Goal: Check status: Check status

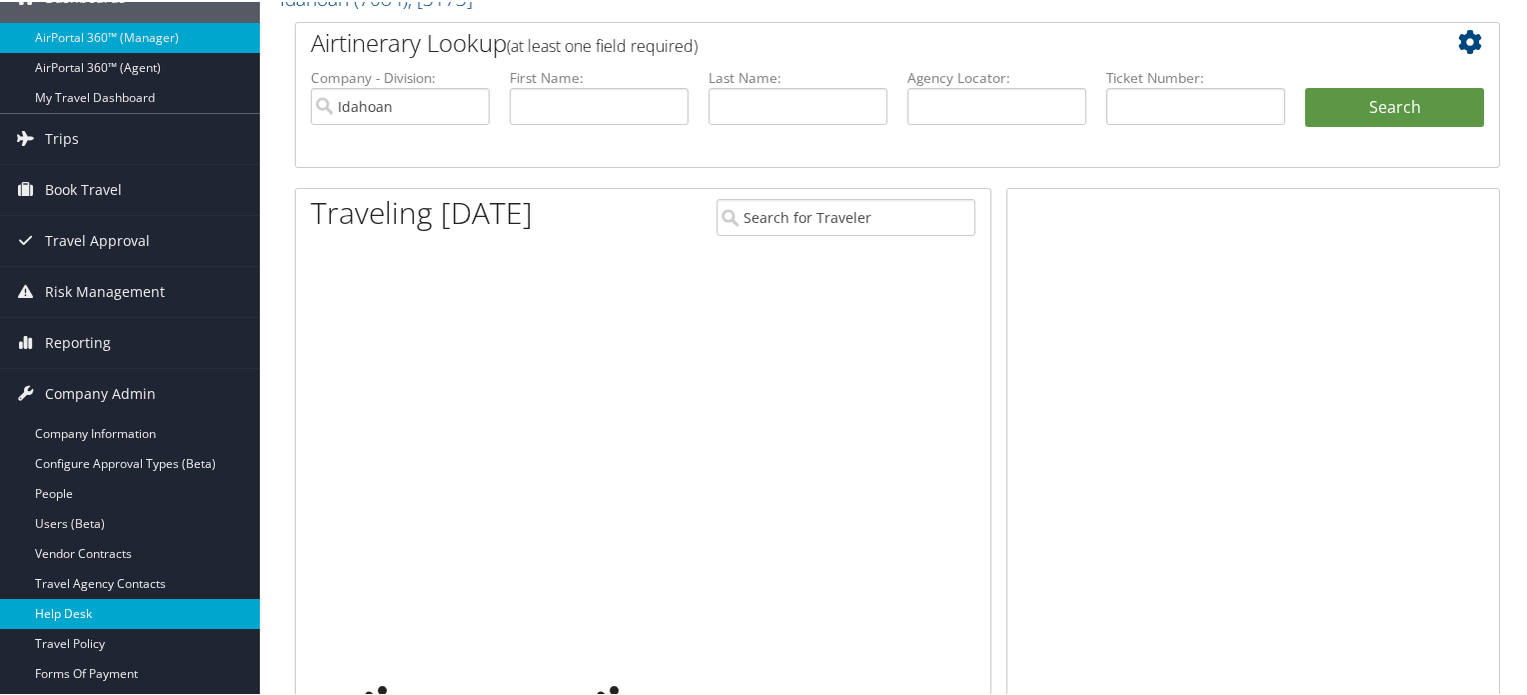
scroll to position [300, 0]
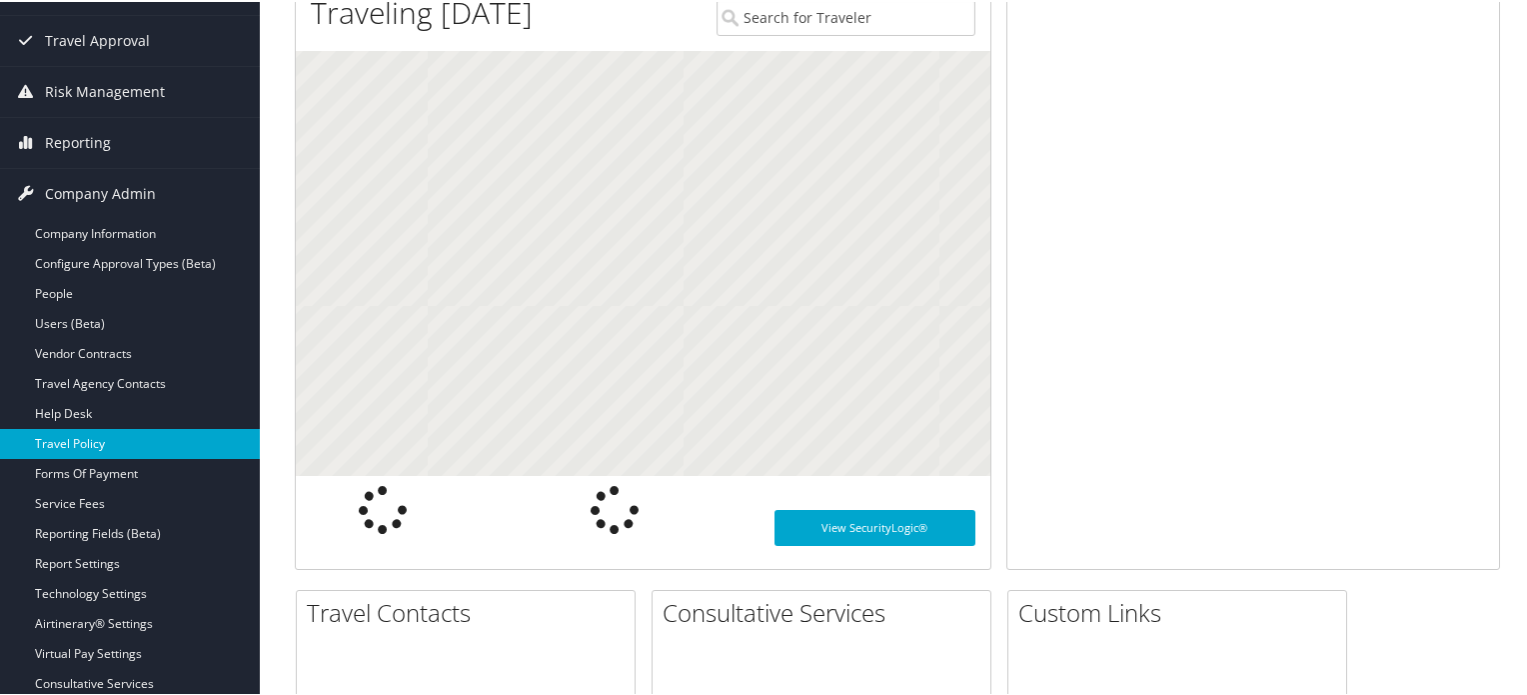
click at [117, 442] on link "Travel Policy" at bounding box center [130, 442] width 260 height 30
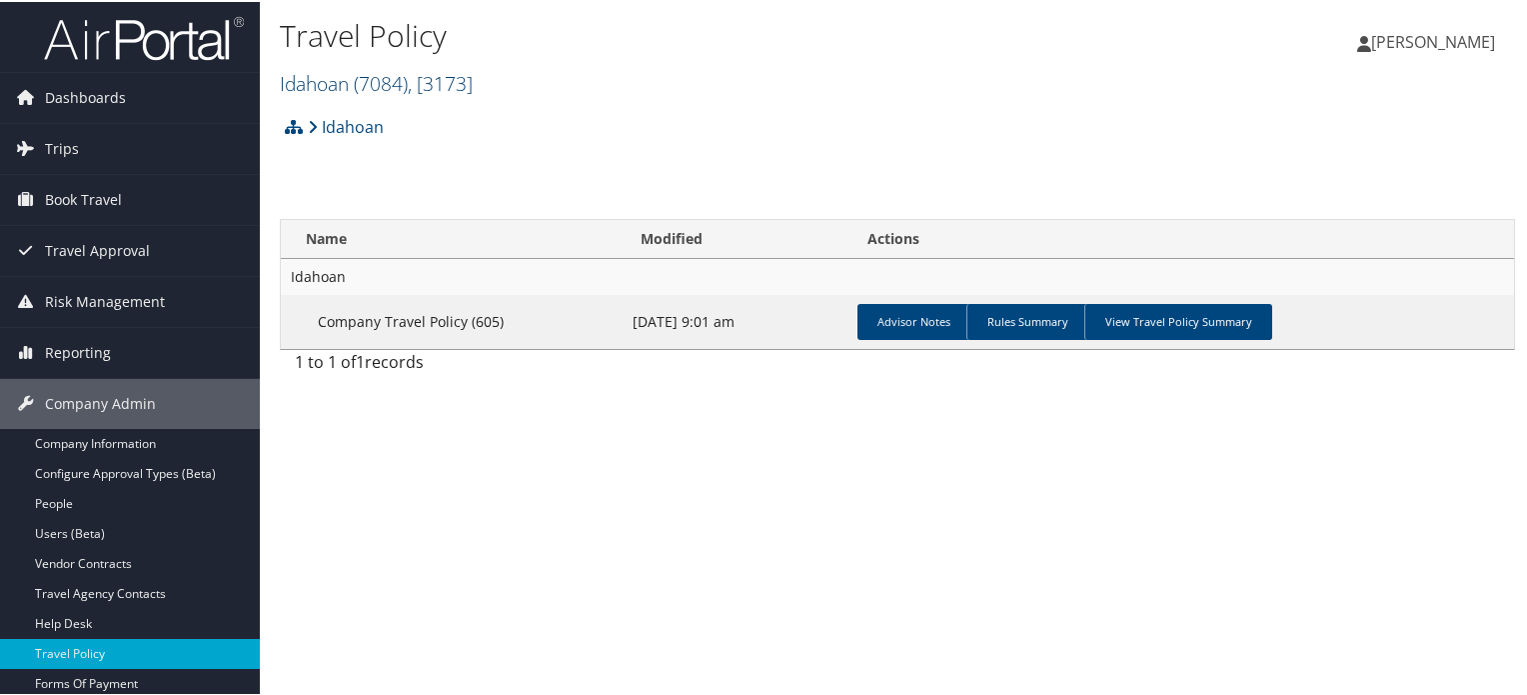
click at [449, 87] on span ", [ 3173 ]" at bounding box center [440, 81] width 65 height 27
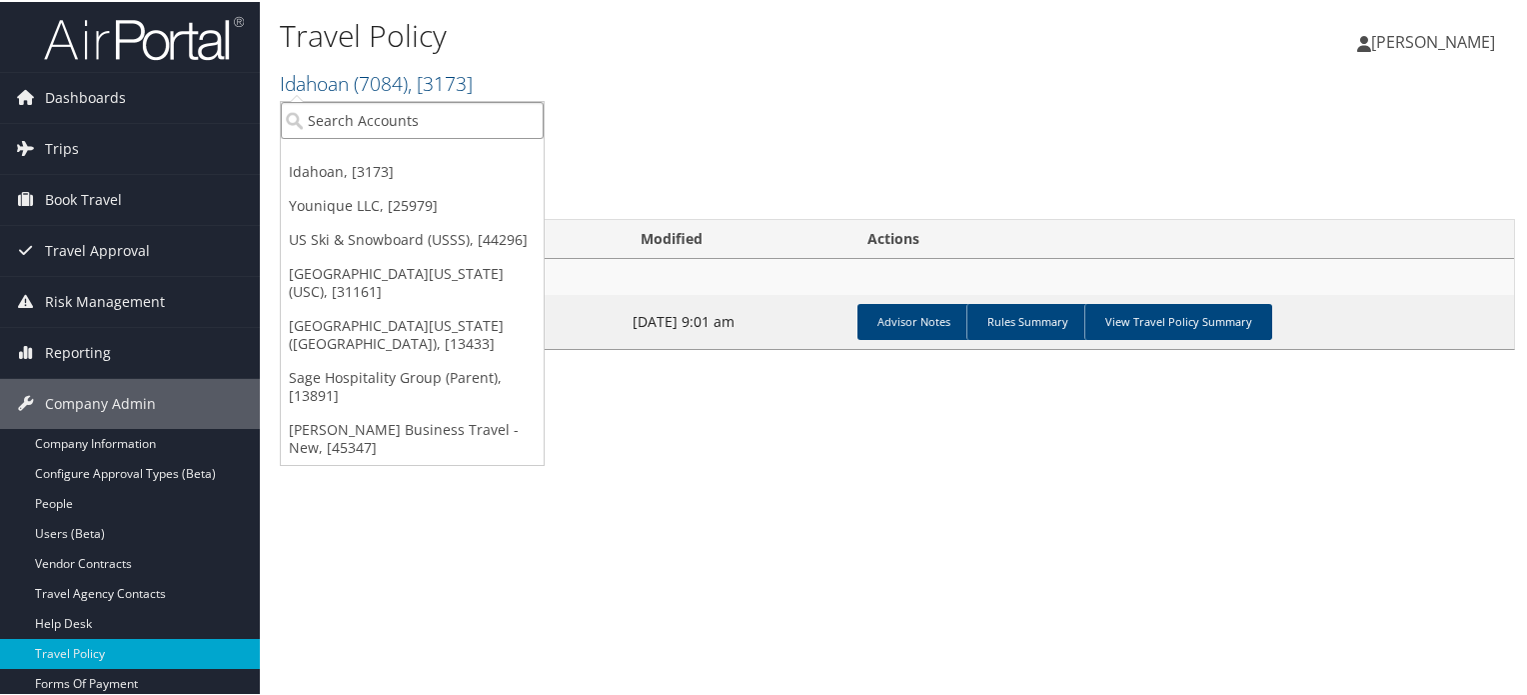
click at [474, 127] on input "search" at bounding box center [412, 118] width 263 height 37
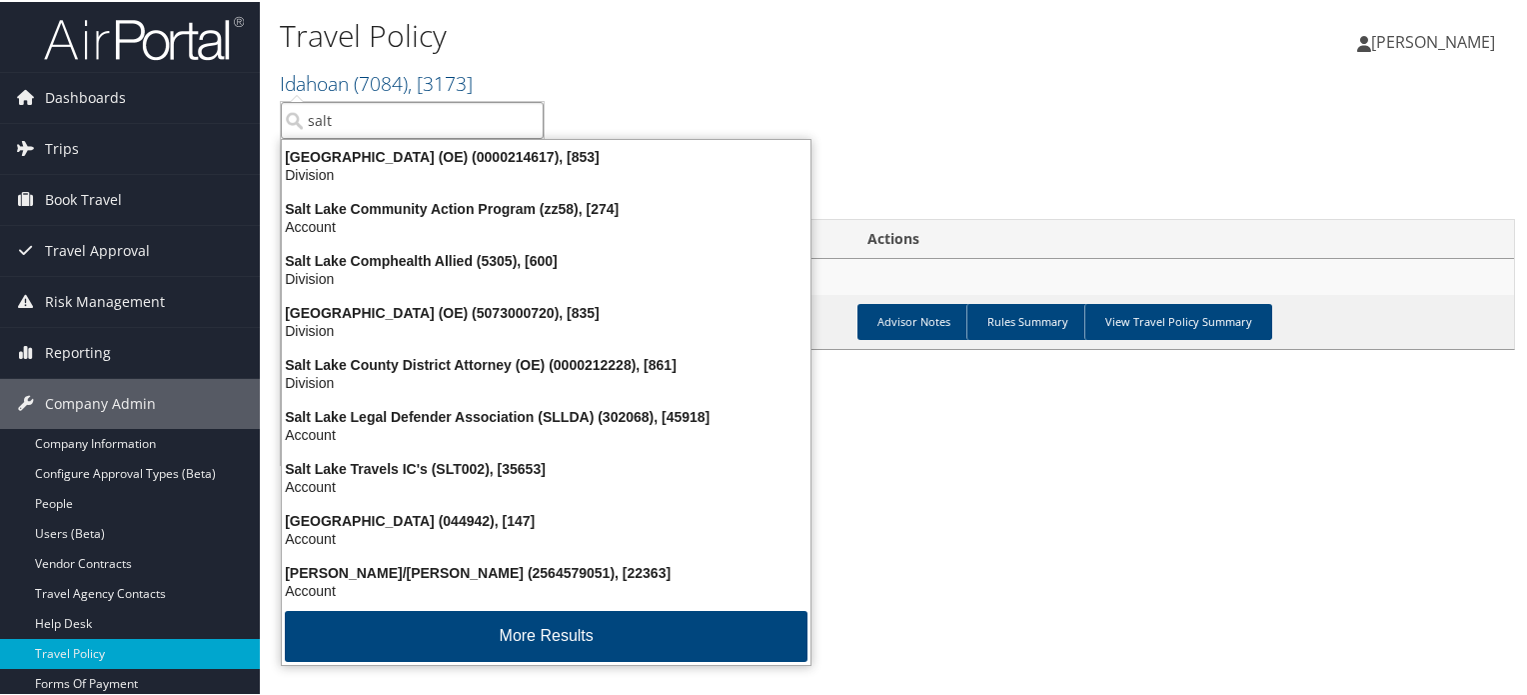
type input "salt"
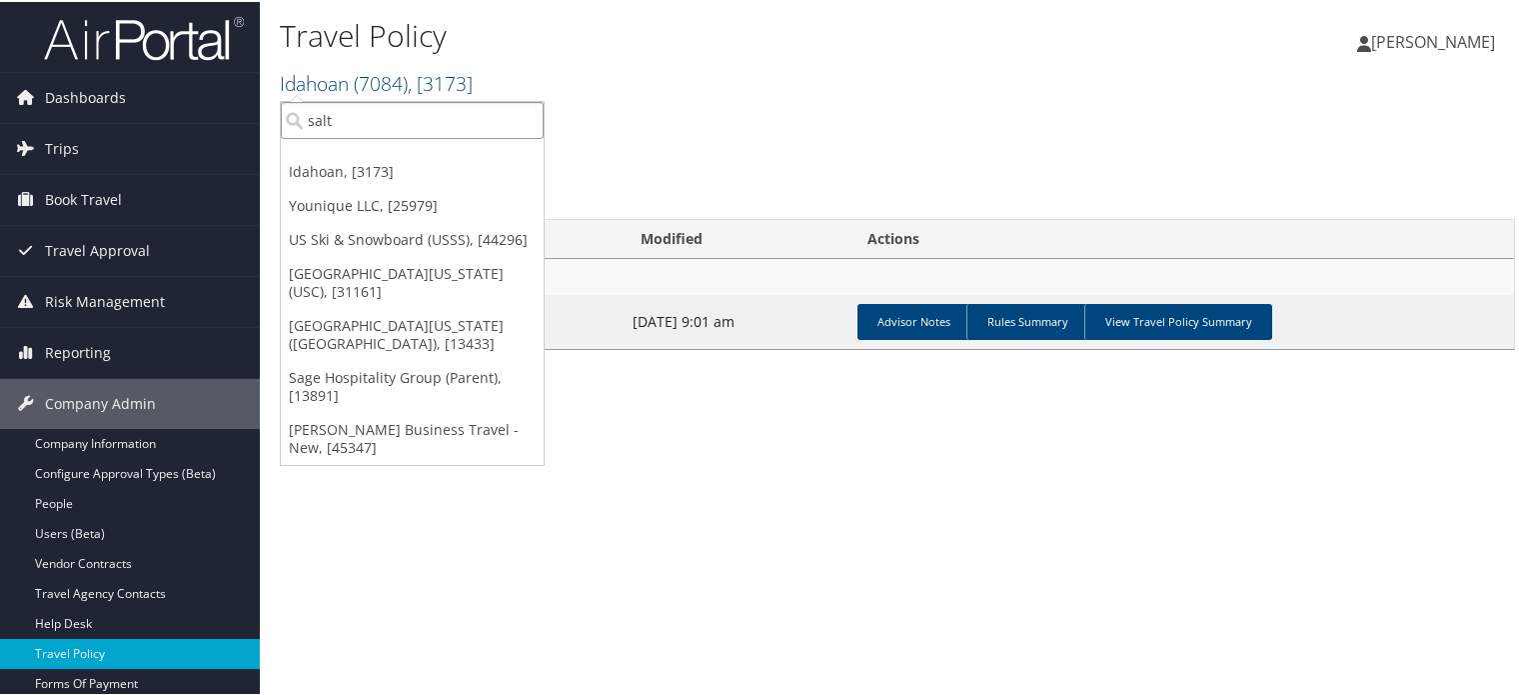
click at [424, 111] on input "salt" at bounding box center [412, 118] width 263 height 37
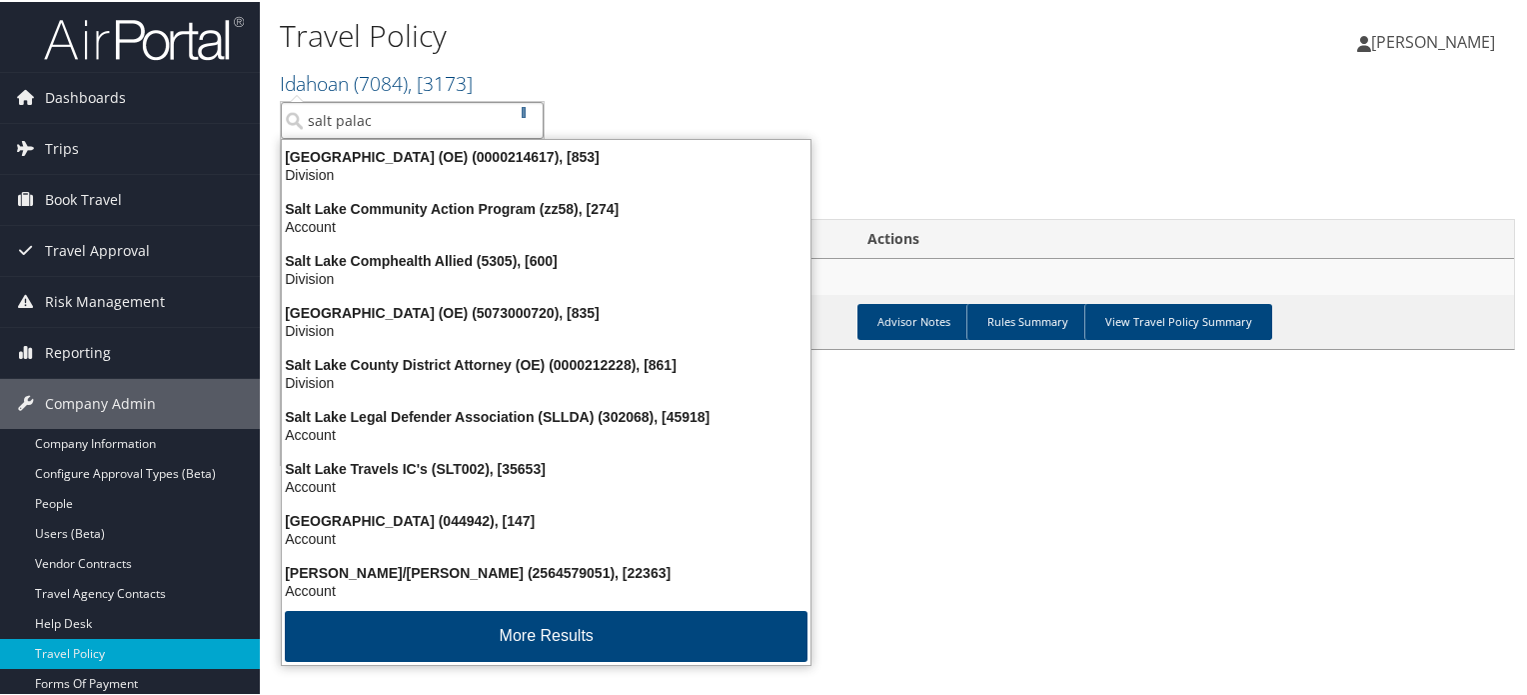
type input "salt palace"
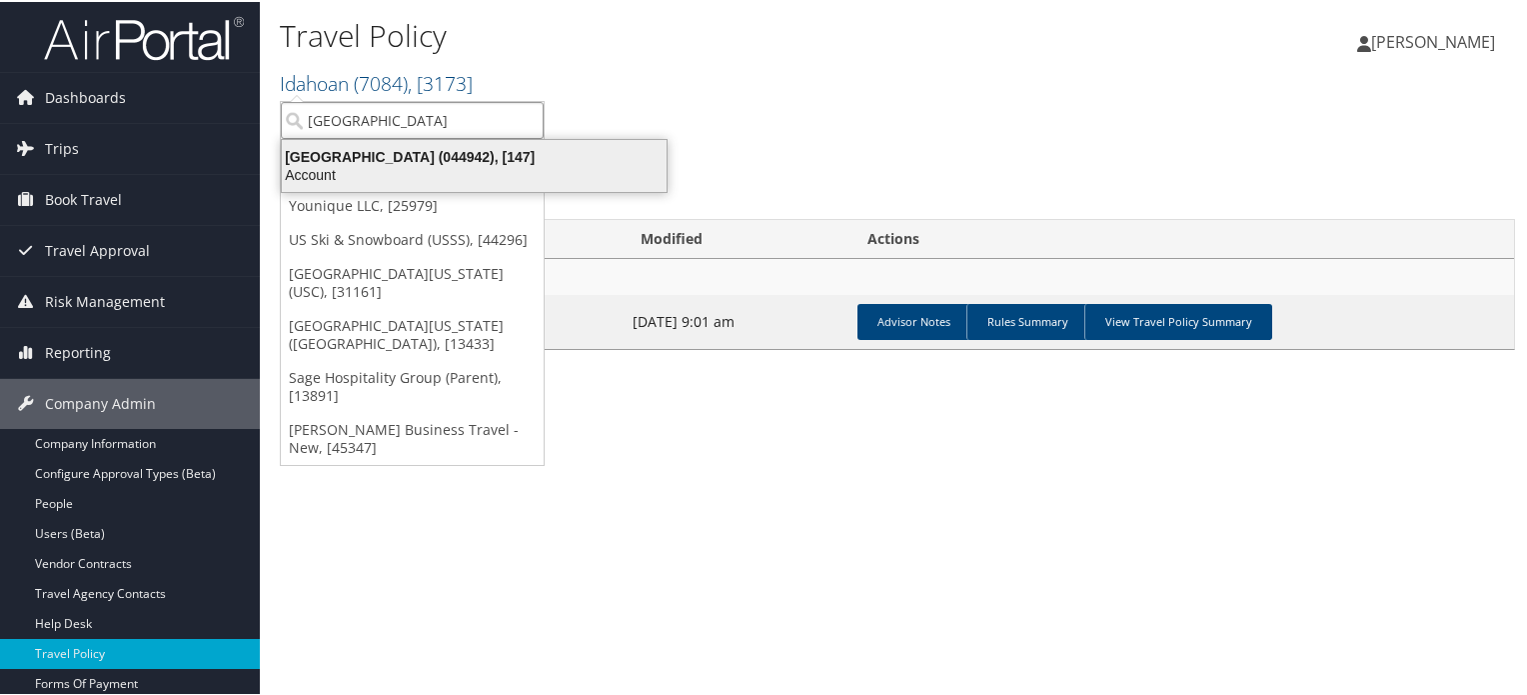
click at [384, 170] on div "Account" at bounding box center [474, 173] width 409 height 18
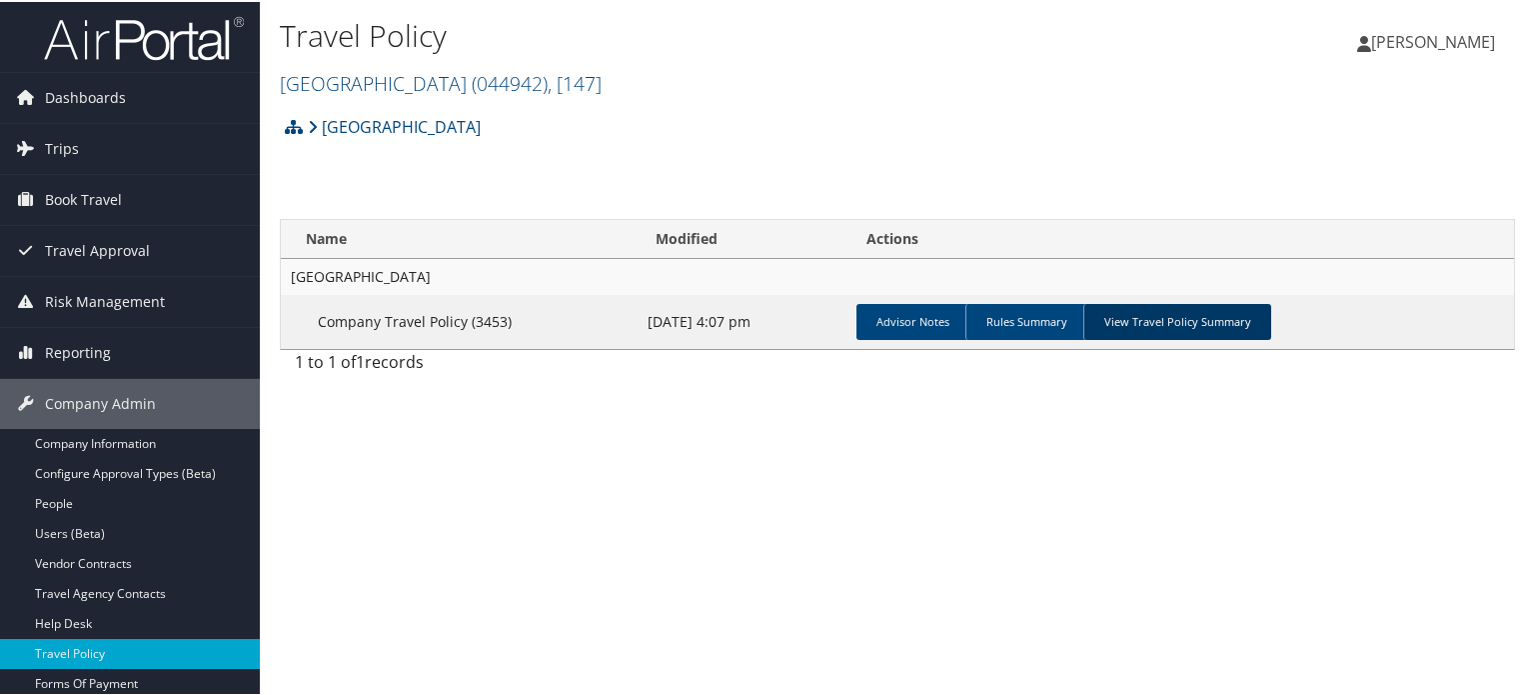
click at [1160, 317] on link "View Travel Policy Summary" at bounding box center [1178, 320] width 188 height 36
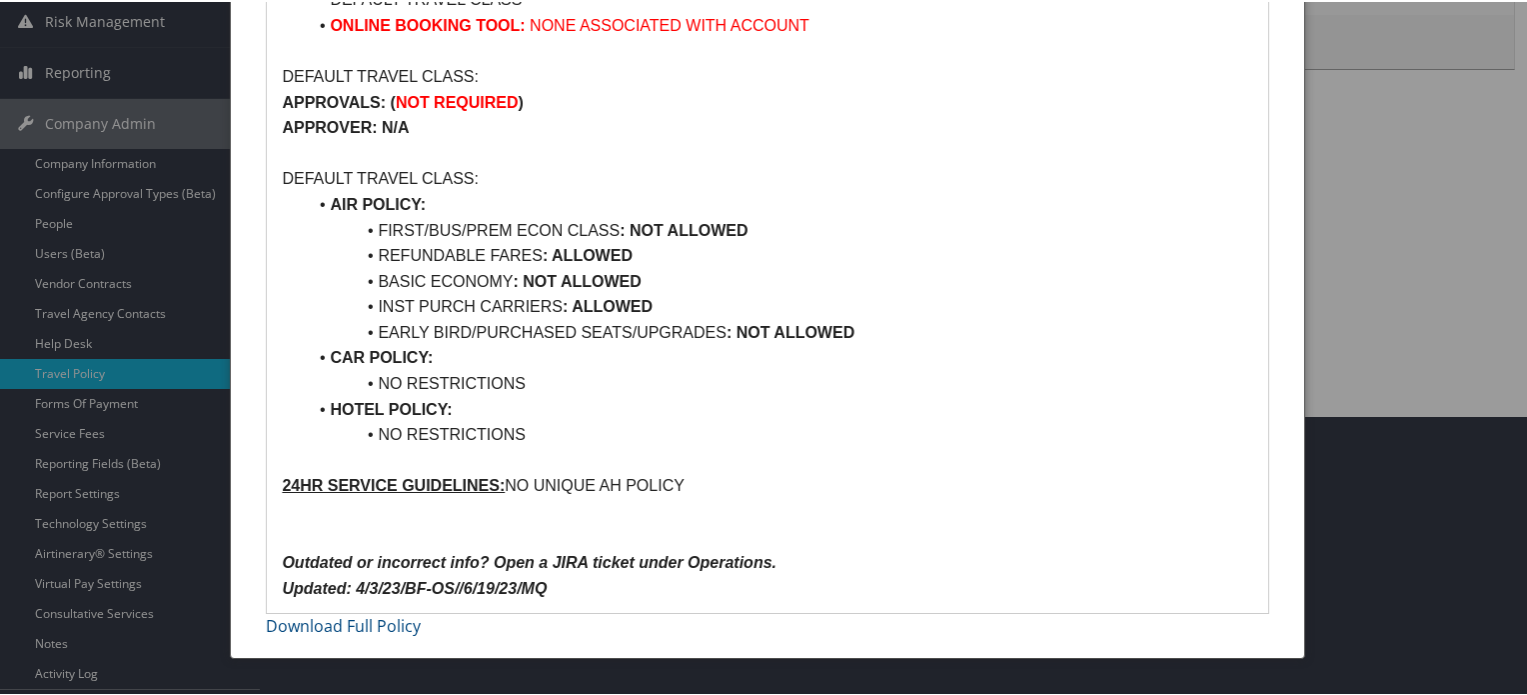
scroll to position [300, 0]
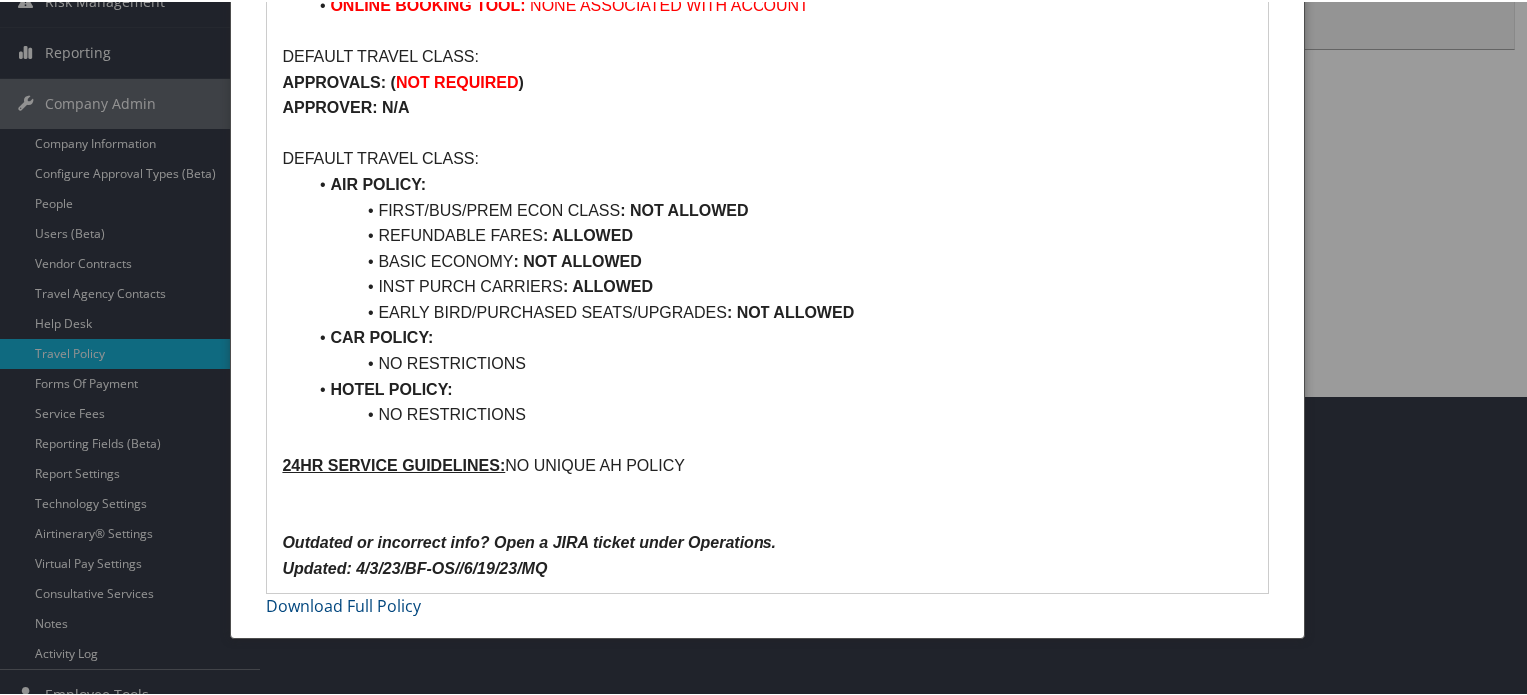
drag, startPoint x: 764, startPoint y: 195, endPoint x: 379, endPoint y: 195, distance: 384.9
click at [379, 196] on li "FIRST/BUS/PREM ECON CLASS : NOT ALLOWED" at bounding box center [779, 209] width 947 height 26
drag, startPoint x: 397, startPoint y: 236, endPoint x: 664, endPoint y: 236, distance: 266.9
click at [664, 236] on li "REFUNDABLE FARES : ALLOWED" at bounding box center [779, 234] width 947 height 26
drag, startPoint x: 376, startPoint y: 263, endPoint x: 771, endPoint y: 263, distance: 394.9
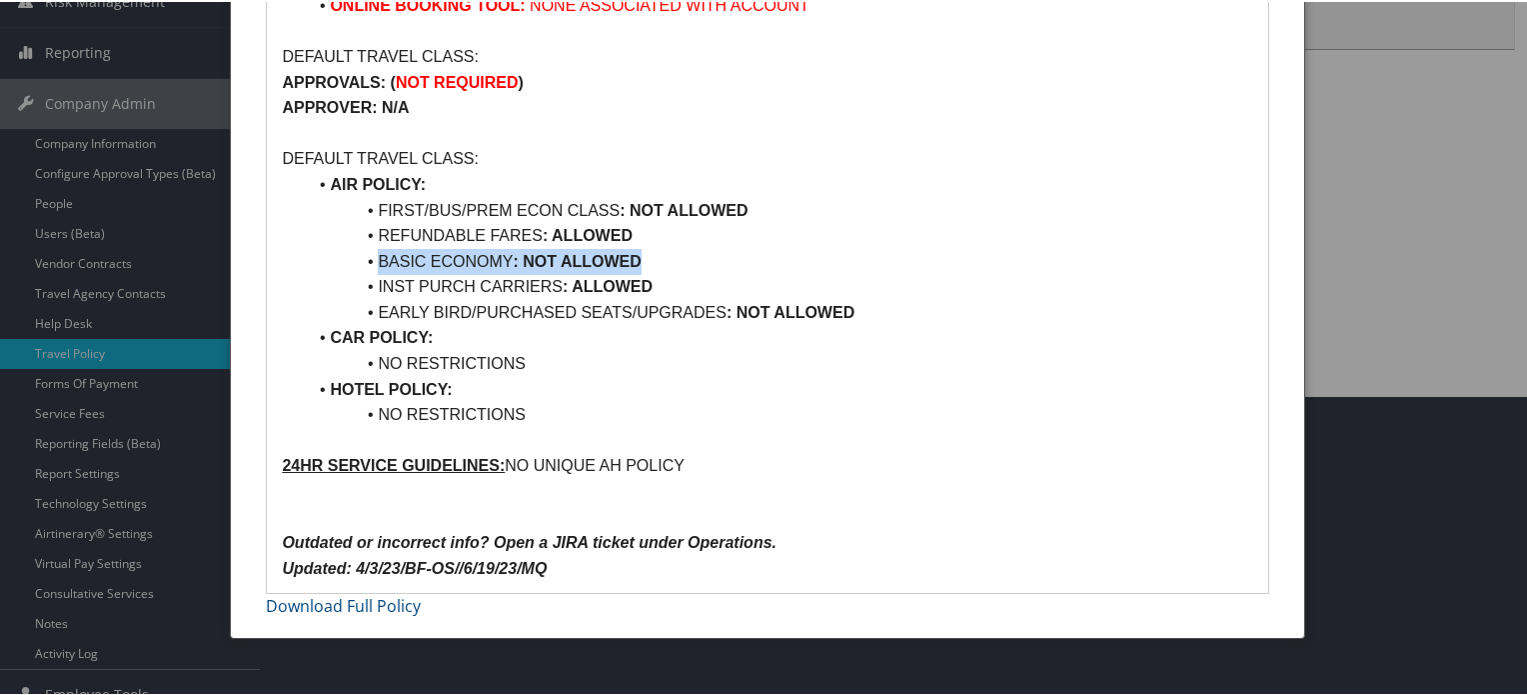
click at [771, 263] on li "BASIC ECONOMY : NOT ALLOWED" at bounding box center [779, 260] width 947 height 26
drag, startPoint x: 684, startPoint y: 283, endPoint x: 385, endPoint y: 283, distance: 298.9
click at [385, 283] on li "INST PURCH CARRIERS : ALLOWED" at bounding box center [779, 285] width 947 height 26
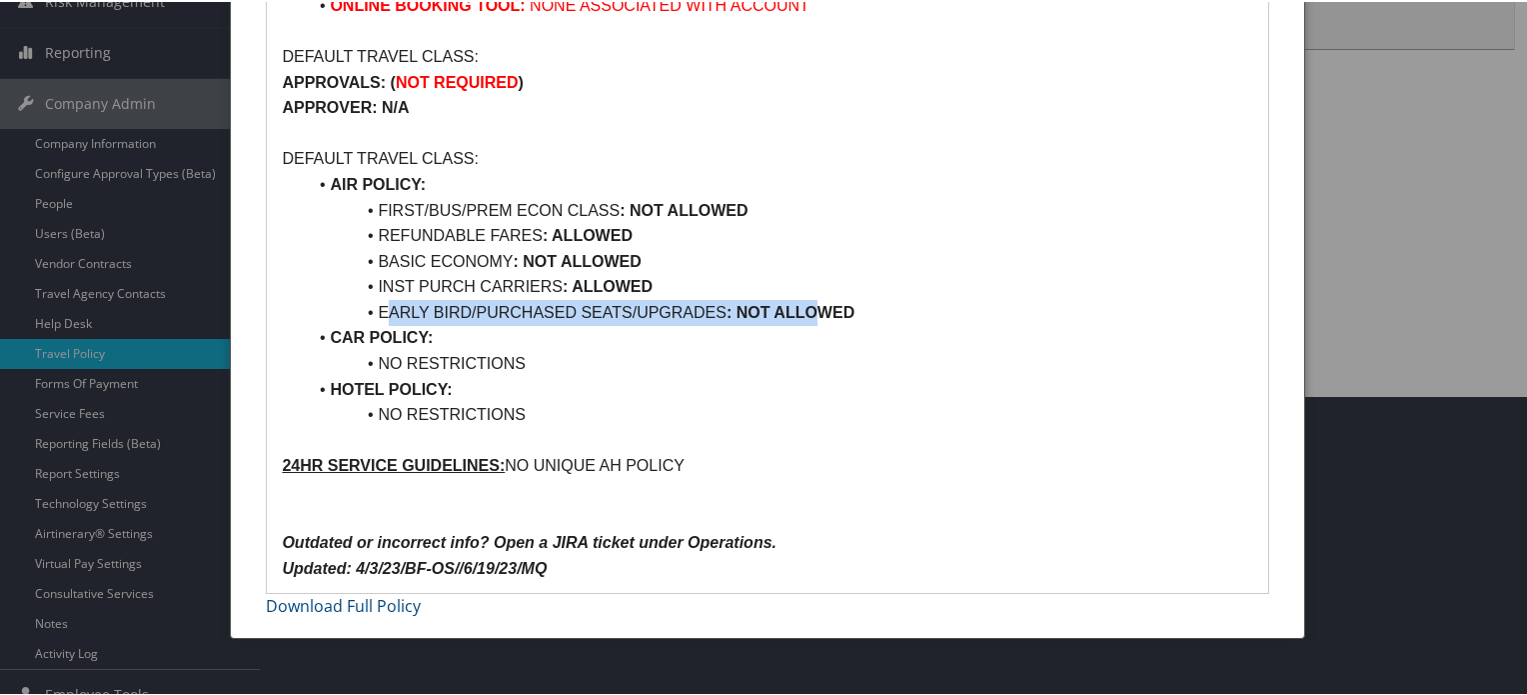
drag, startPoint x: 391, startPoint y: 307, endPoint x: 890, endPoint y: 317, distance: 498.9
click at [864, 313] on li "EARLY BIRD/PURCHASED SEATS/UPGRADES : NOT ALLOWED" at bounding box center [779, 311] width 947 height 26
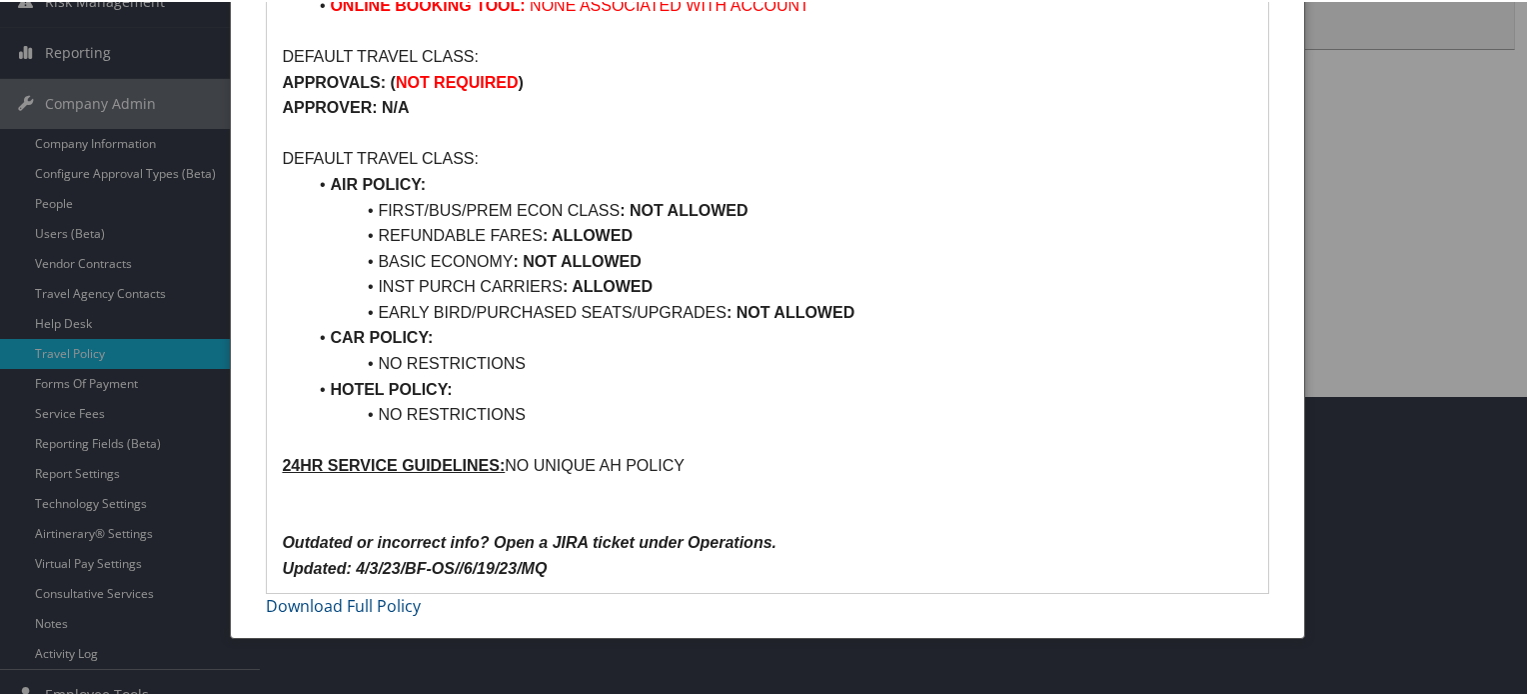
click at [916, 247] on li "BASIC ECONOMY : NOT ALLOWED" at bounding box center [779, 260] width 947 height 26
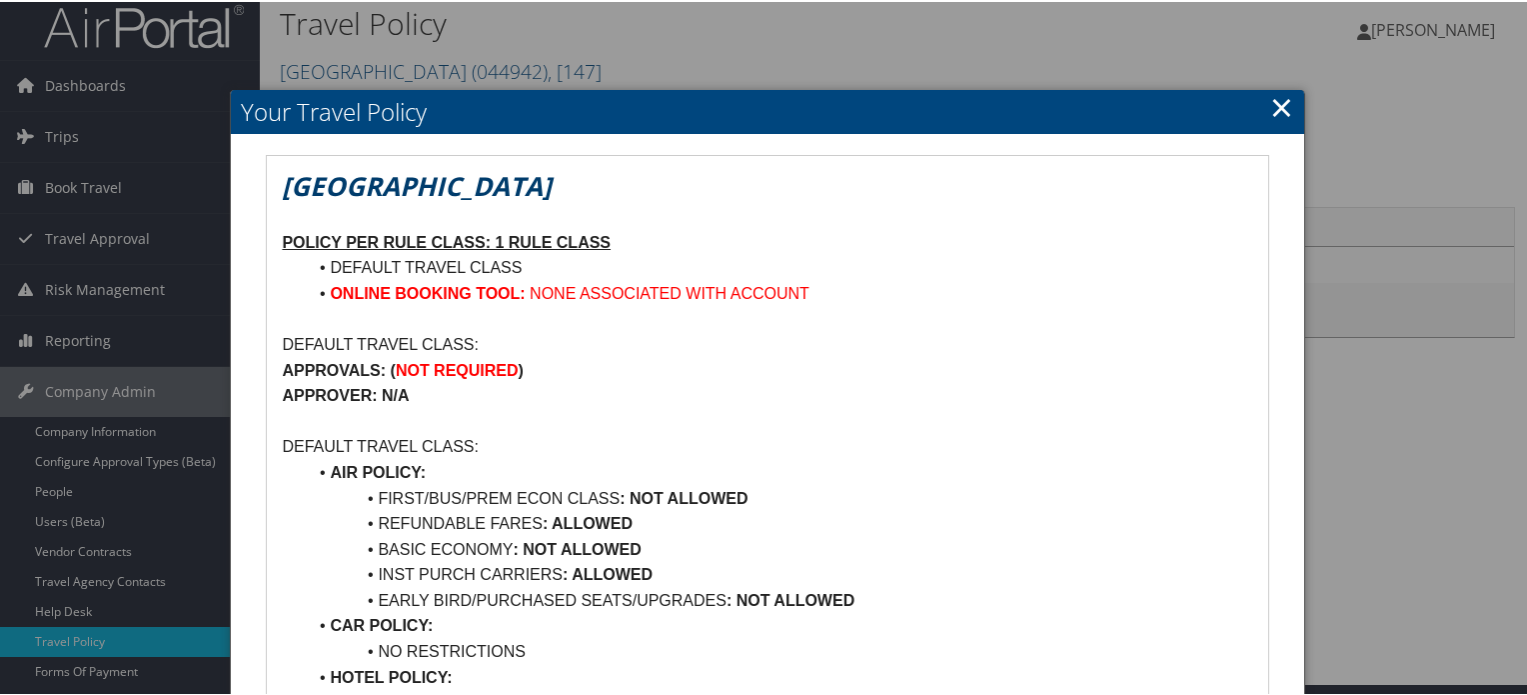
scroll to position [0, 0]
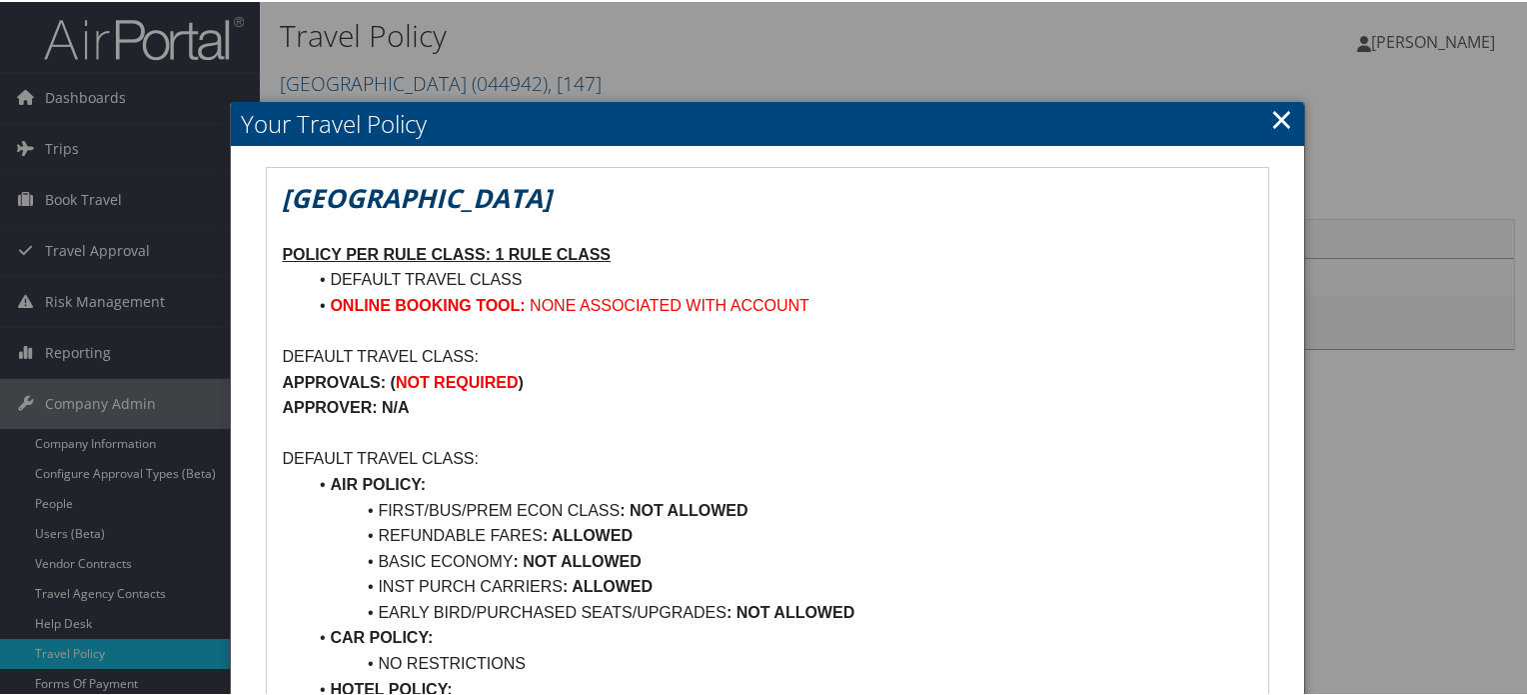
click at [1271, 127] on link "×" at bounding box center [1282, 117] width 23 height 40
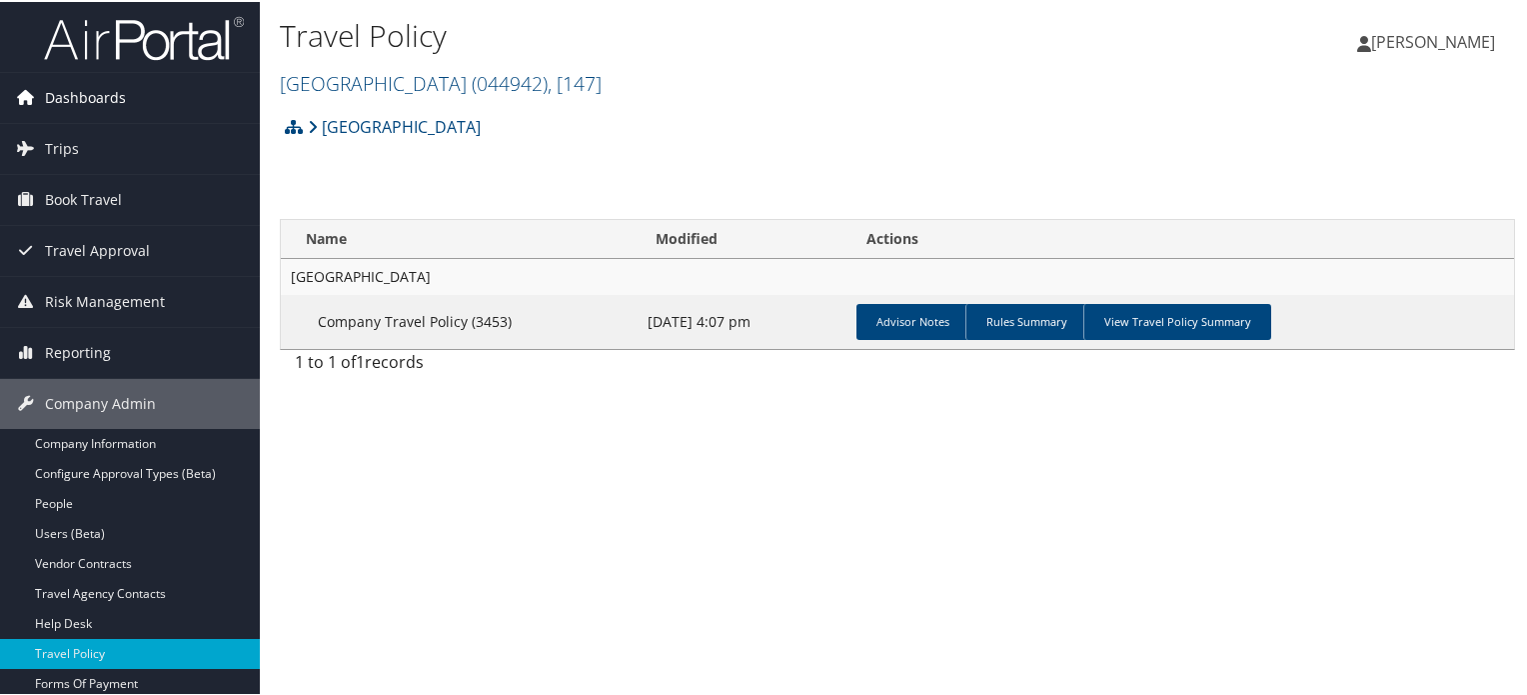
click at [90, 99] on span "Dashboards" at bounding box center [85, 96] width 81 height 50
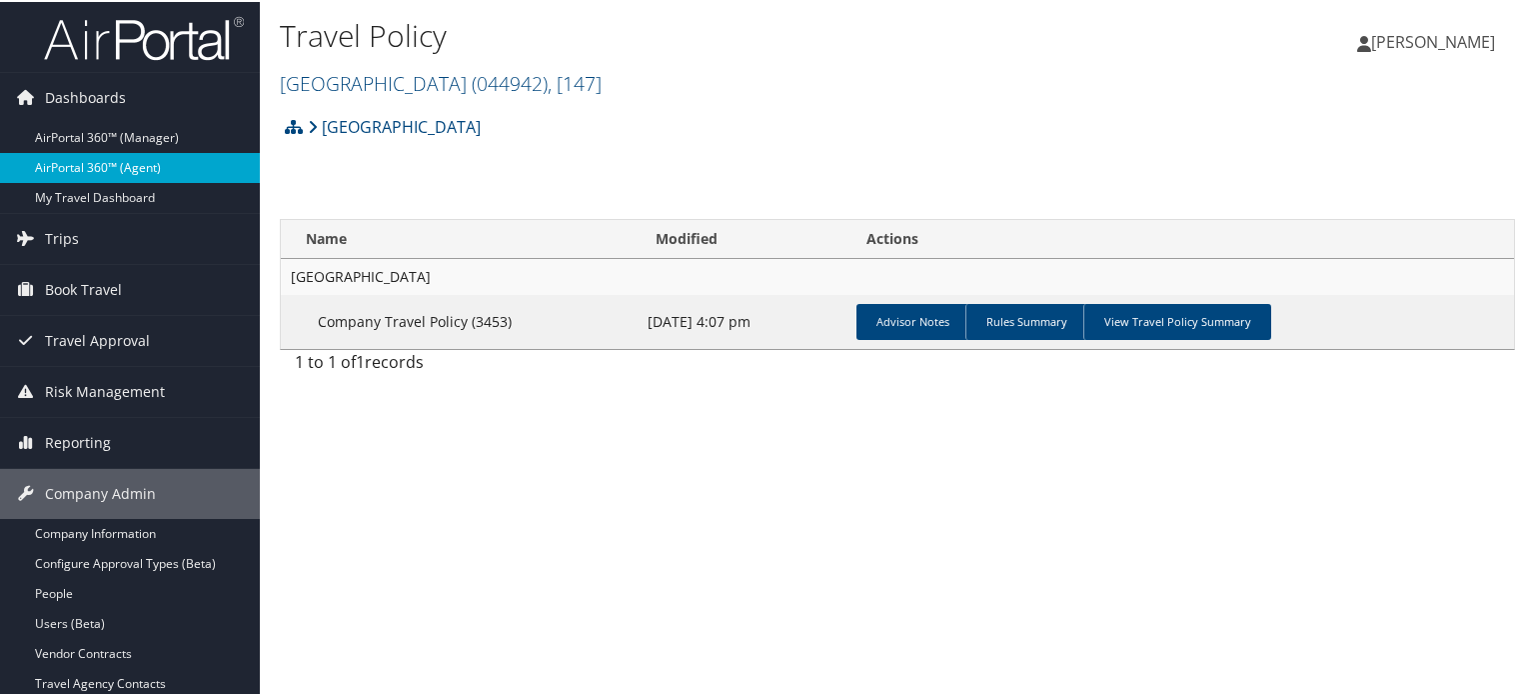
click at [109, 168] on link "AirPortal 360™ (Agent)" at bounding box center [130, 166] width 260 height 30
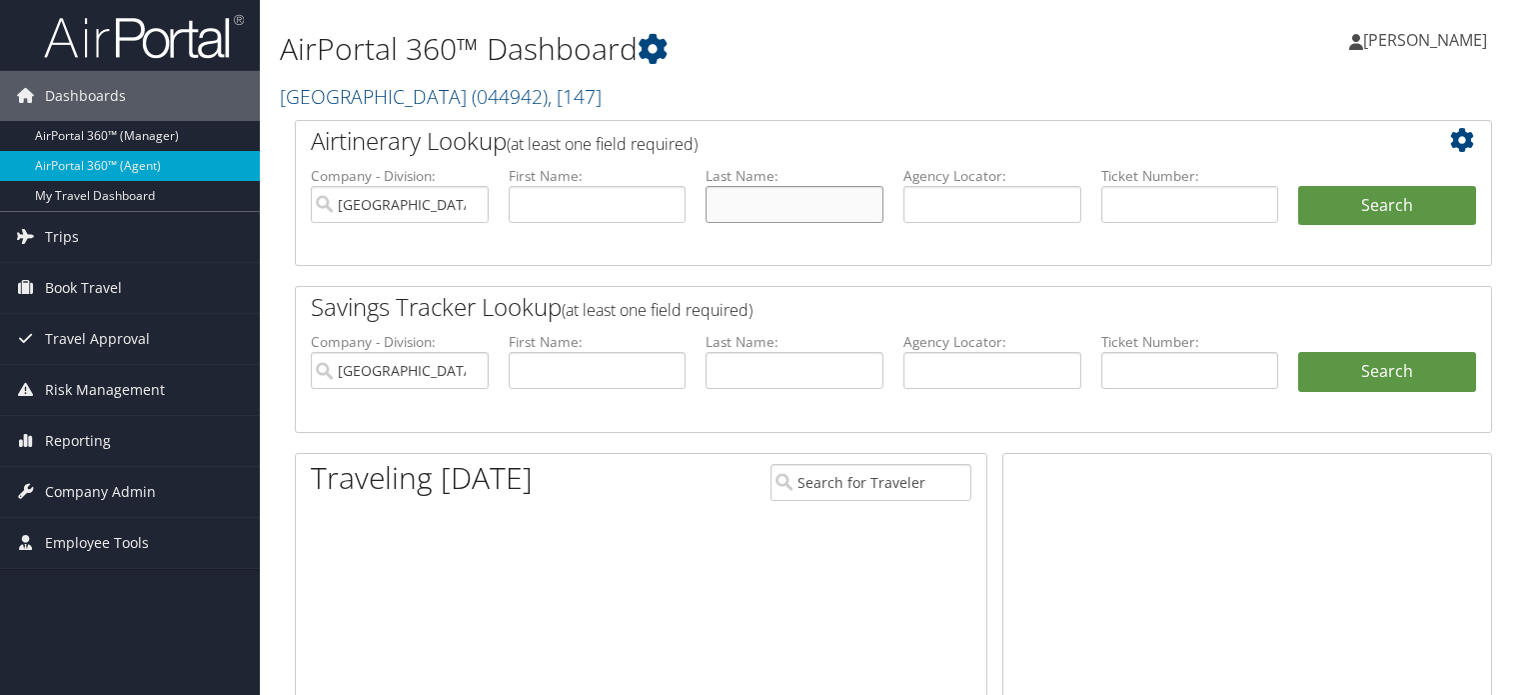
drag, startPoint x: 0, startPoint y: 0, endPoint x: 1123, endPoint y: 189, distance: 1138.4
click at [820, 195] on input "text" at bounding box center [795, 204] width 178 height 37
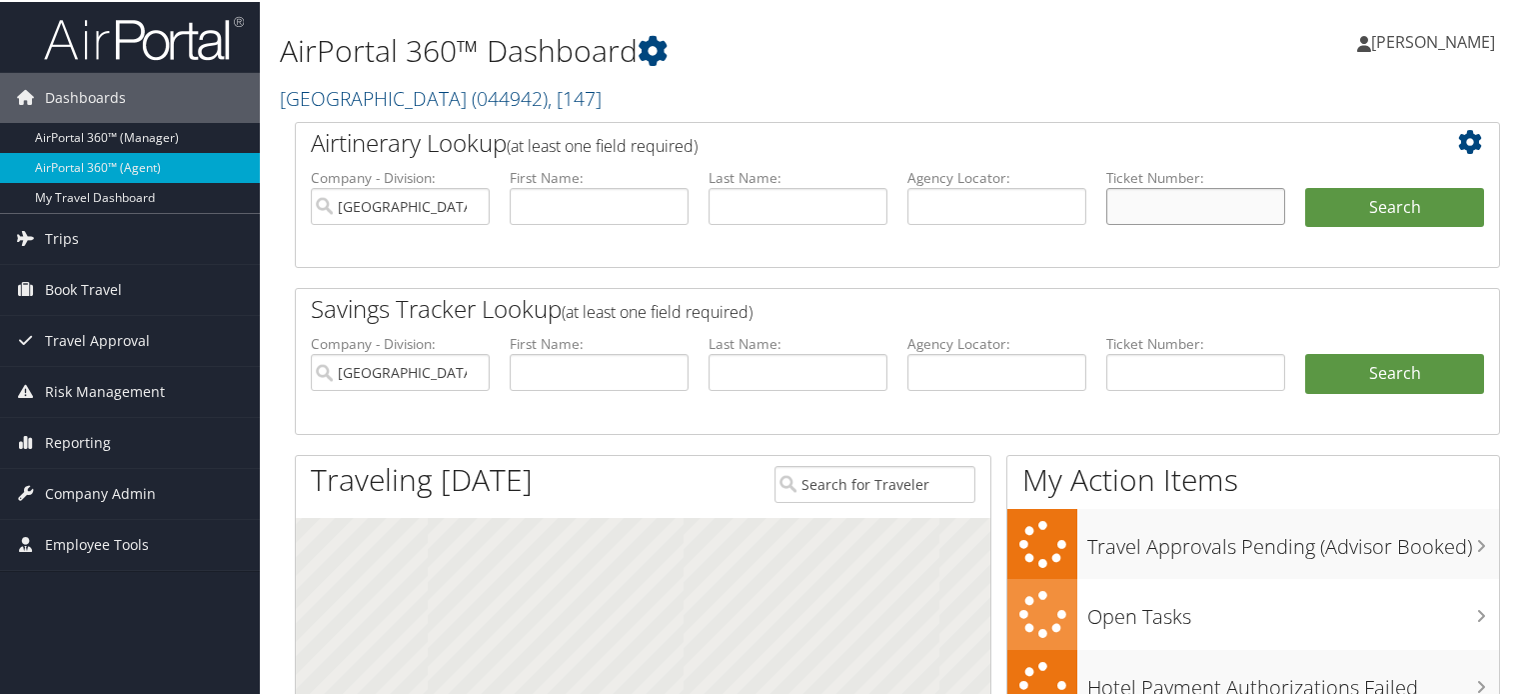
click at [1155, 191] on input "text" at bounding box center [1196, 204] width 179 height 37
paste input "0068998721491"
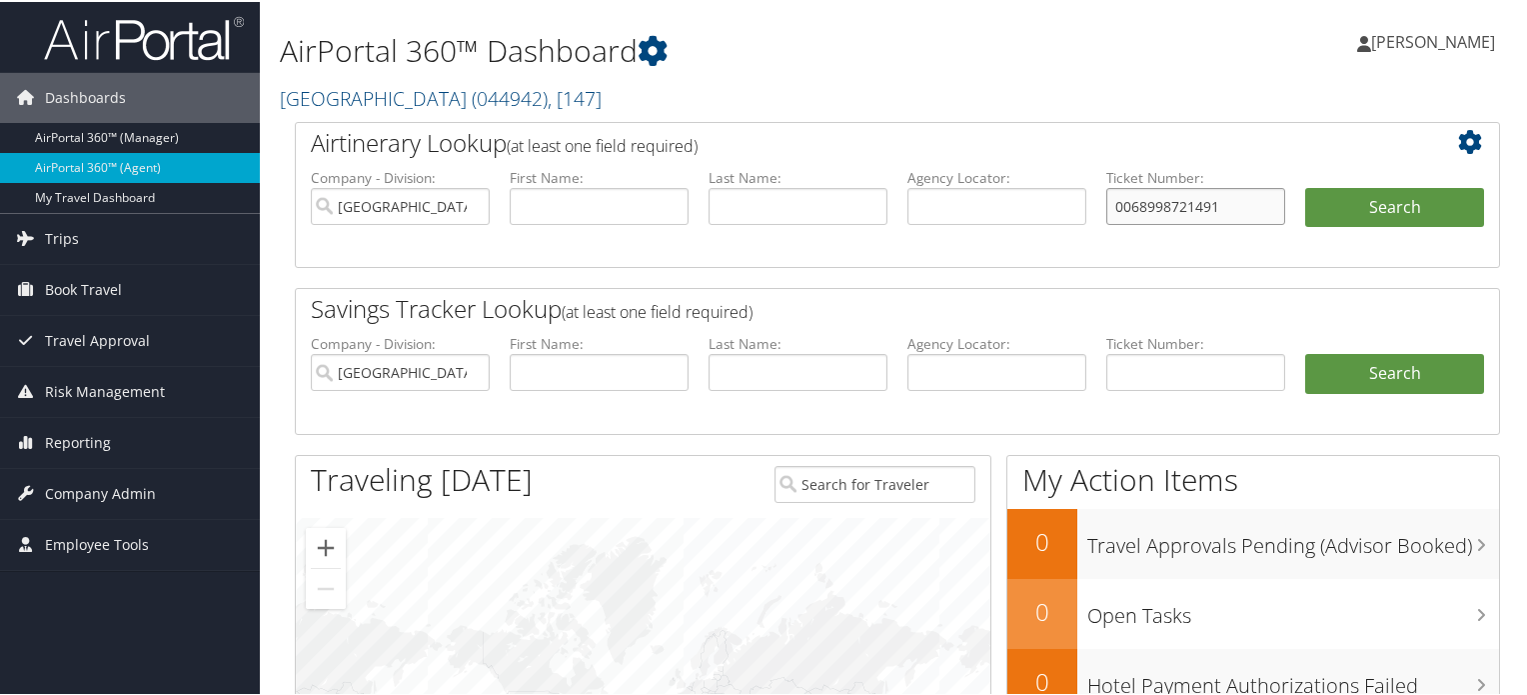
type input "0068998721491"
click at [1482, 191] on li "Search" at bounding box center [1395, 226] width 199 height 80
click at [1443, 199] on button "Search" at bounding box center [1395, 206] width 179 height 40
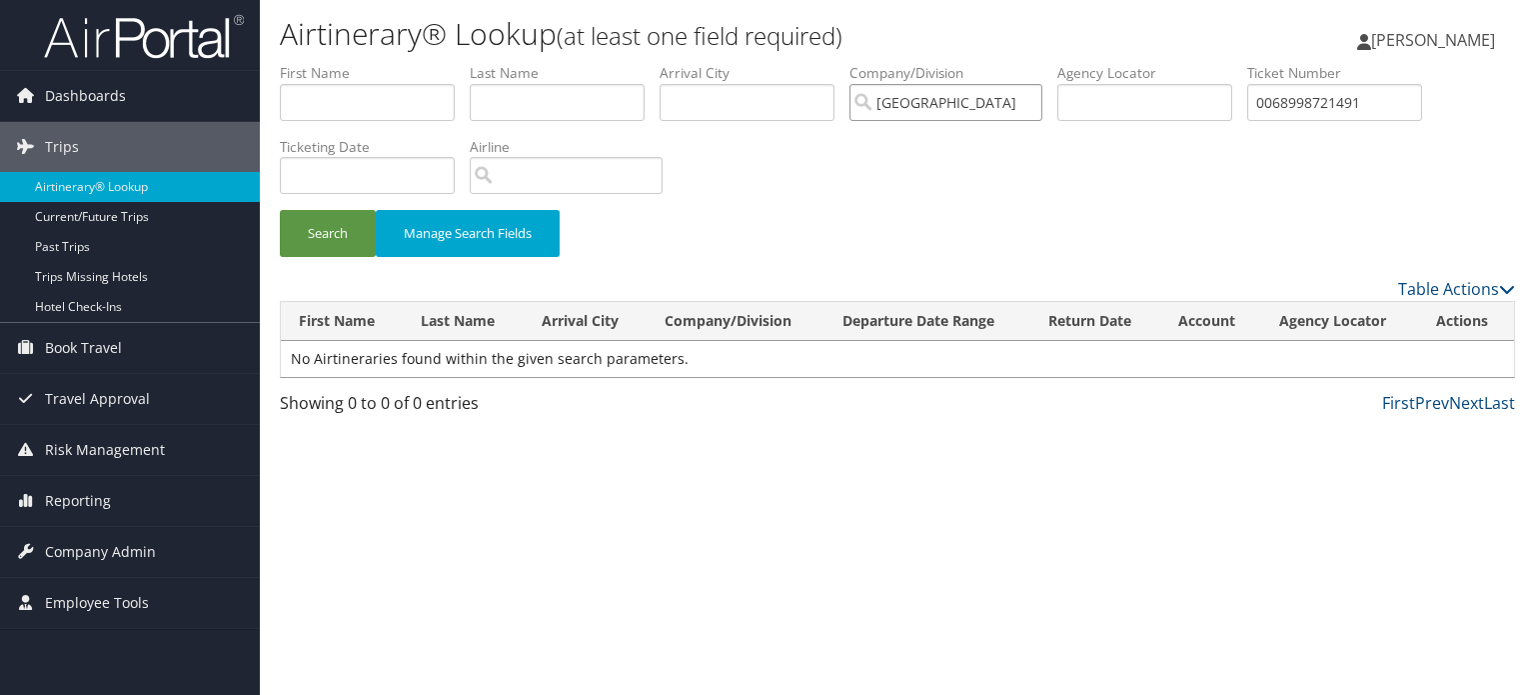
click at [1038, 104] on input "[GEOGRAPHIC_DATA]" at bounding box center [946, 102] width 193 height 37
click at [329, 228] on button "Search" at bounding box center [328, 233] width 96 height 47
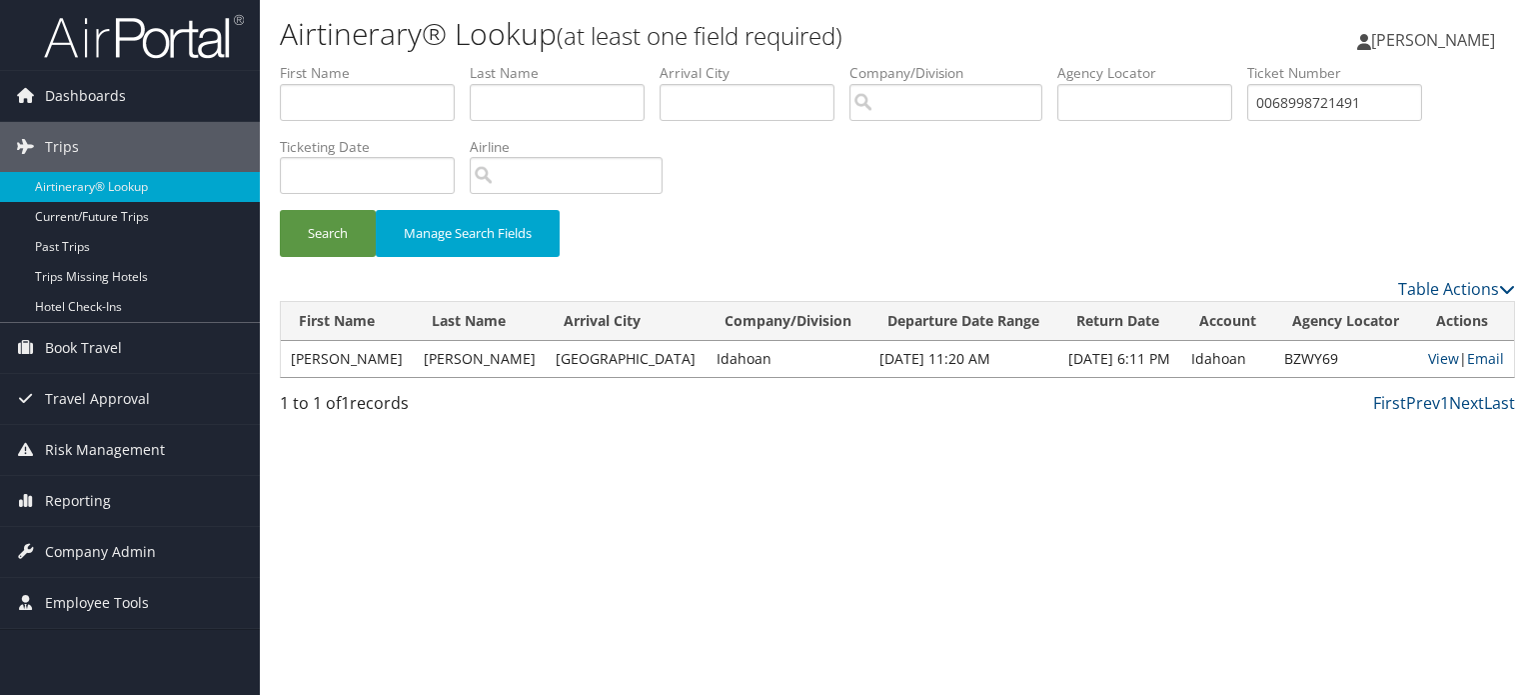
click at [284, 354] on td "REJANI ANN" at bounding box center [347, 359] width 133 height 36
click at [364, 354] on td "REJANI ANN" at bounding box center [347, 359] width 133 height 36
click at [456, 356] on td "THURMAN" at bounding box center [480, 359] width 133 height 36
click at [452, 363] on td "THURMAN" at bounding box center [480, 359] width 133 height 36
drag, startPoint x: 452, startPoint y: 363, endPoint x: 284, endPoint y: 363, distance: 167.9
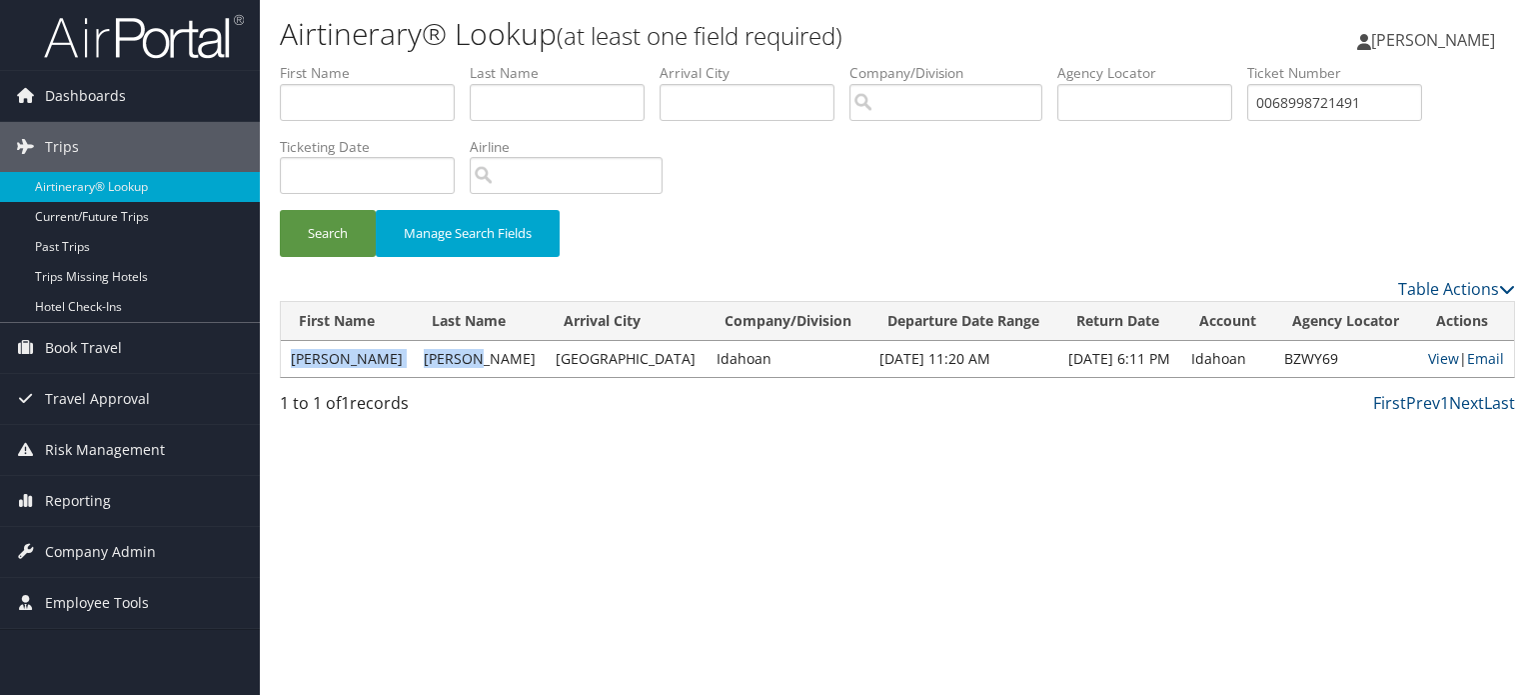
click at [284, 363] on tr "REJANI ANN THURMAN Chicago Idahoan Jul 13, 2025 11:20 AM Jul 17, 2025 6:11 PM I…" at bounding box center [898, 359] width 1234 height 36
click at [667, 443] on div "Airtinerary® Lookup (at least one field required) Iqbal Ansari Iqbal Ansari My …" at bounding box center [898, 347] width 1276 height 695
click at [1100, 492] on div "Airtinerary® Lookup (at least one field required) Iqbal Ansari Iqbal Ansari My …" at bounding box center [898, 347] width 1276 height 695
click at [767, 493] on div "Airtinerary® Lookup (at least one field required) Iqbal Ansari Iqbal Ansari My …" at bounding box center [898, 347] width 1276 height 695
click at [1100, 114] on input "text" at bounding box center [1145, 102] width 175 height 37
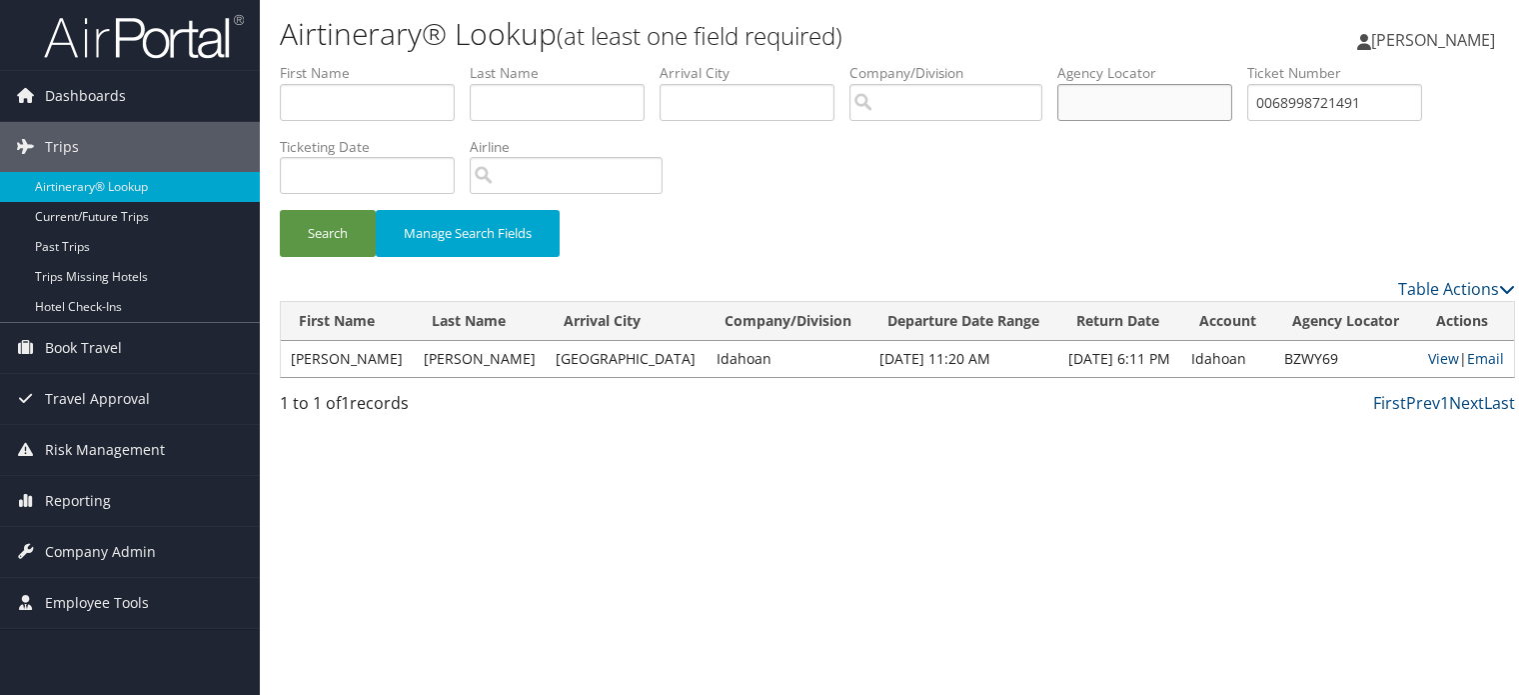
paste input "DCMPKF"
type input "DCMPKF"
click at [1418, 105] on input "0068998721491" at bounding box center [1335, 102] width 175 height 37
drag, startPoint x: 1413, startPoint y: 105, endPoint x: 1176, endPoint y: 114, distance: 237.1
click at [1176, 63] on ul "First Name Last Name Departure City Arrival City Company/Division Airport/City …" at bounding box center [898, 63] width 1236 height 0
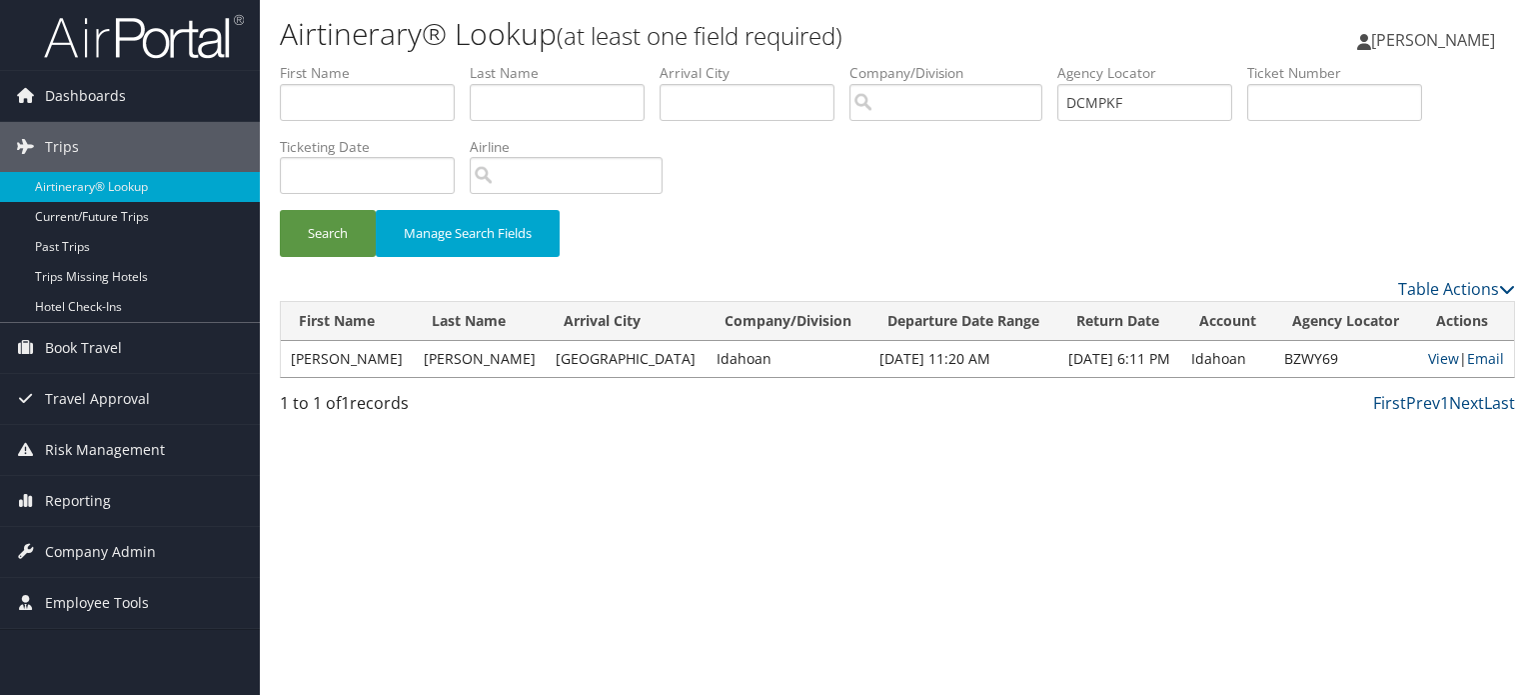
click at [1141, 174] on div "Search Manage Search Fields" at bounding box center [898, 170] width 1266 height 214
click at [336, 229] on button "Search" at bounding box center [328, 233] width 96 height 47
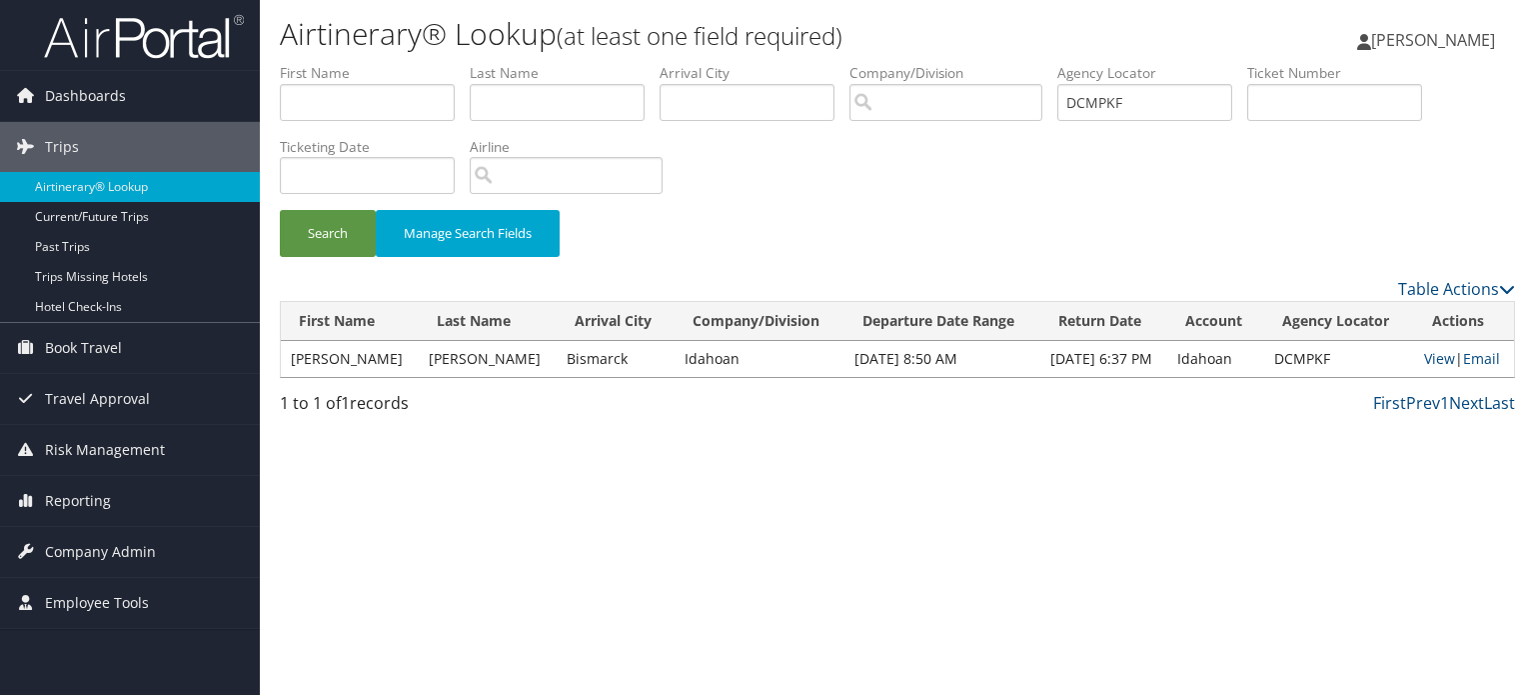
click at [330, 363] on td "LISA" at bounding box center [350, 359] width 138 height 36
click at [1428, 363] on link "View" at bounding box center [1440, 358] width 31 height 19
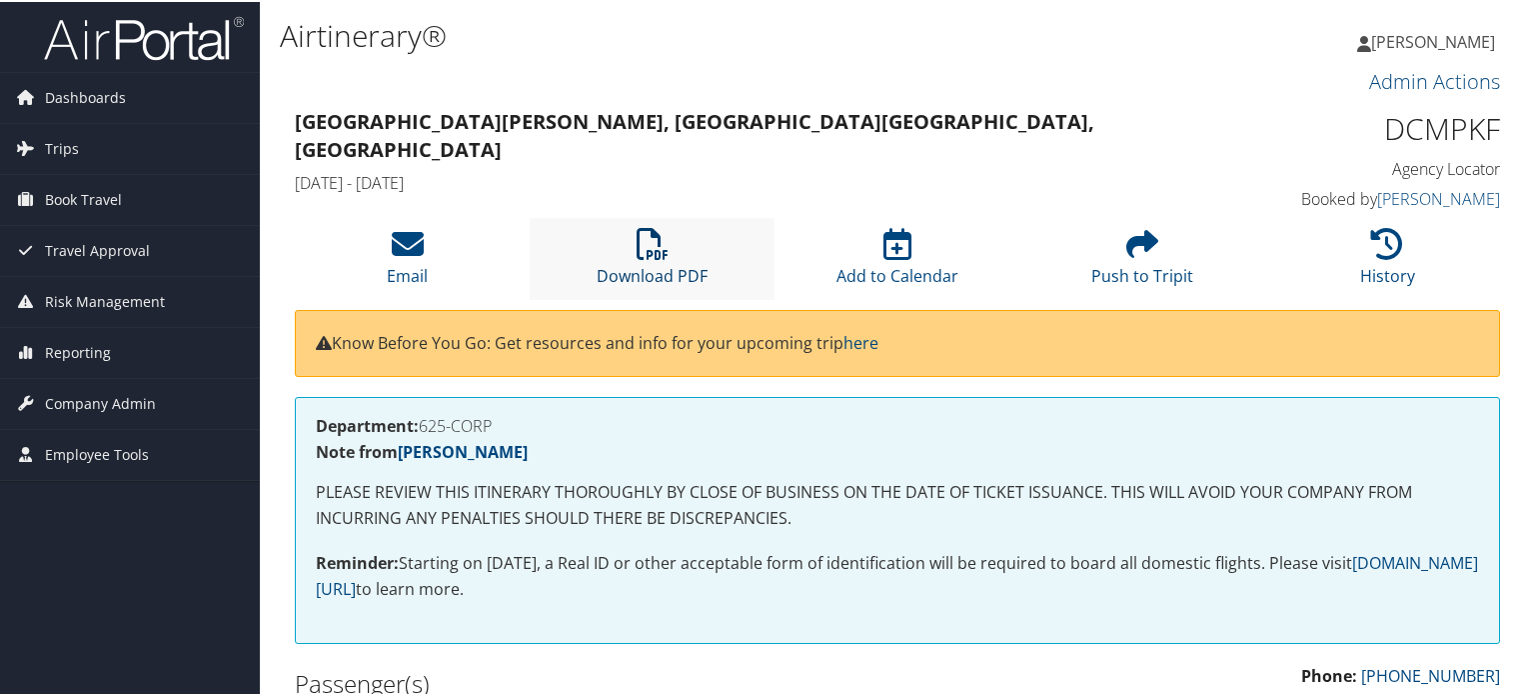
click at [654, 251] on icon at bounding box center [653, 242] width 32 height 32
